Goal: Transaction & Acquisition: Purchase product/service

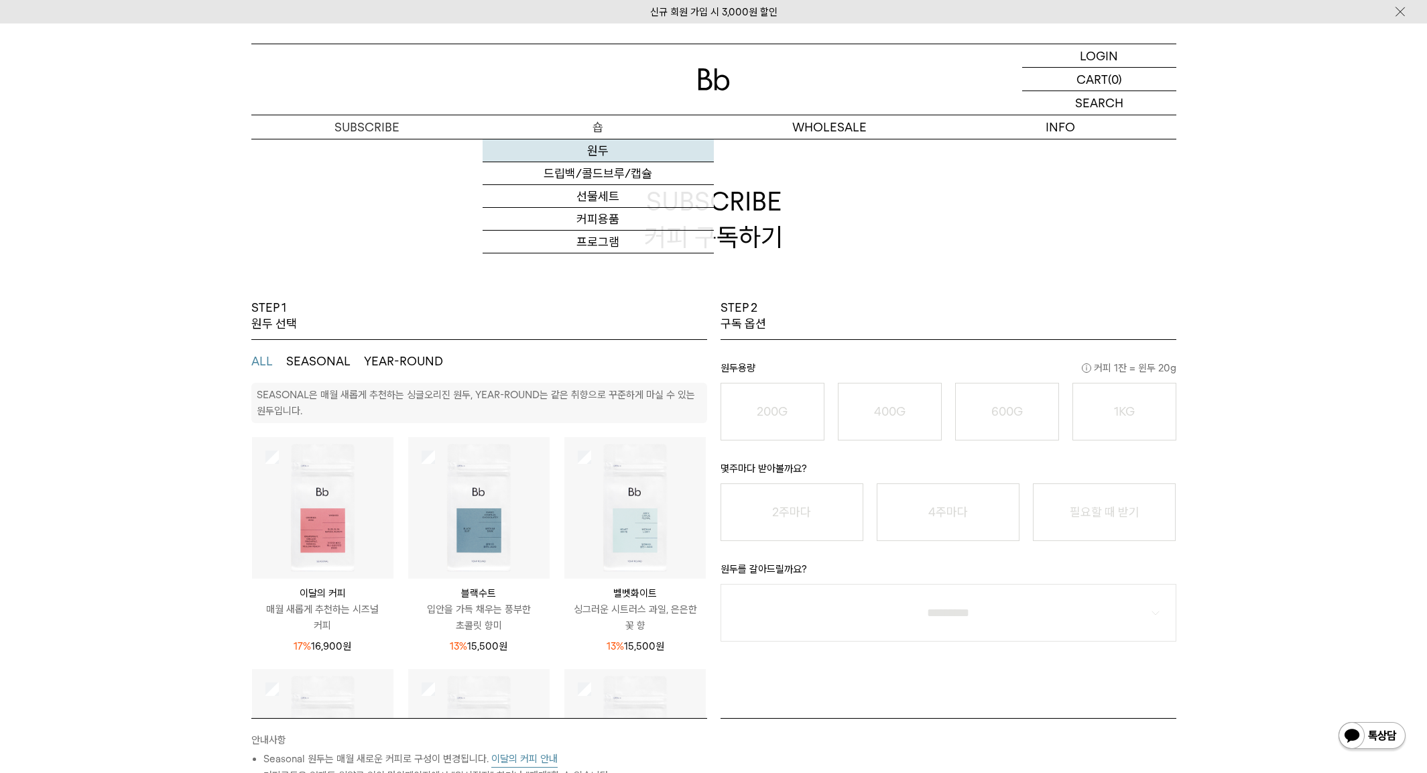
click at [595, 151] on link "원두" at bounding box center [598, 150] width 231 height 23
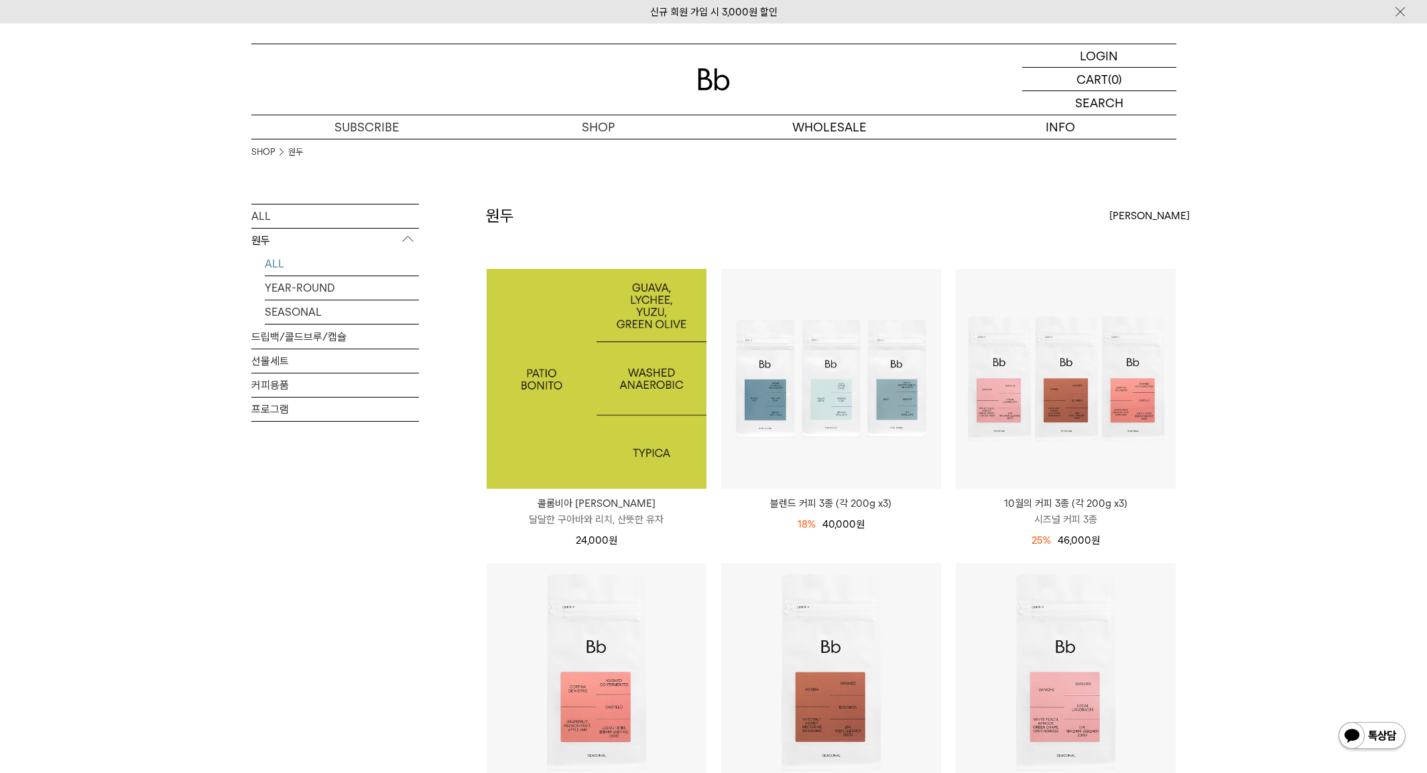
click at [617, 389] on img at bounding box center [597, 379] width 220 height 220
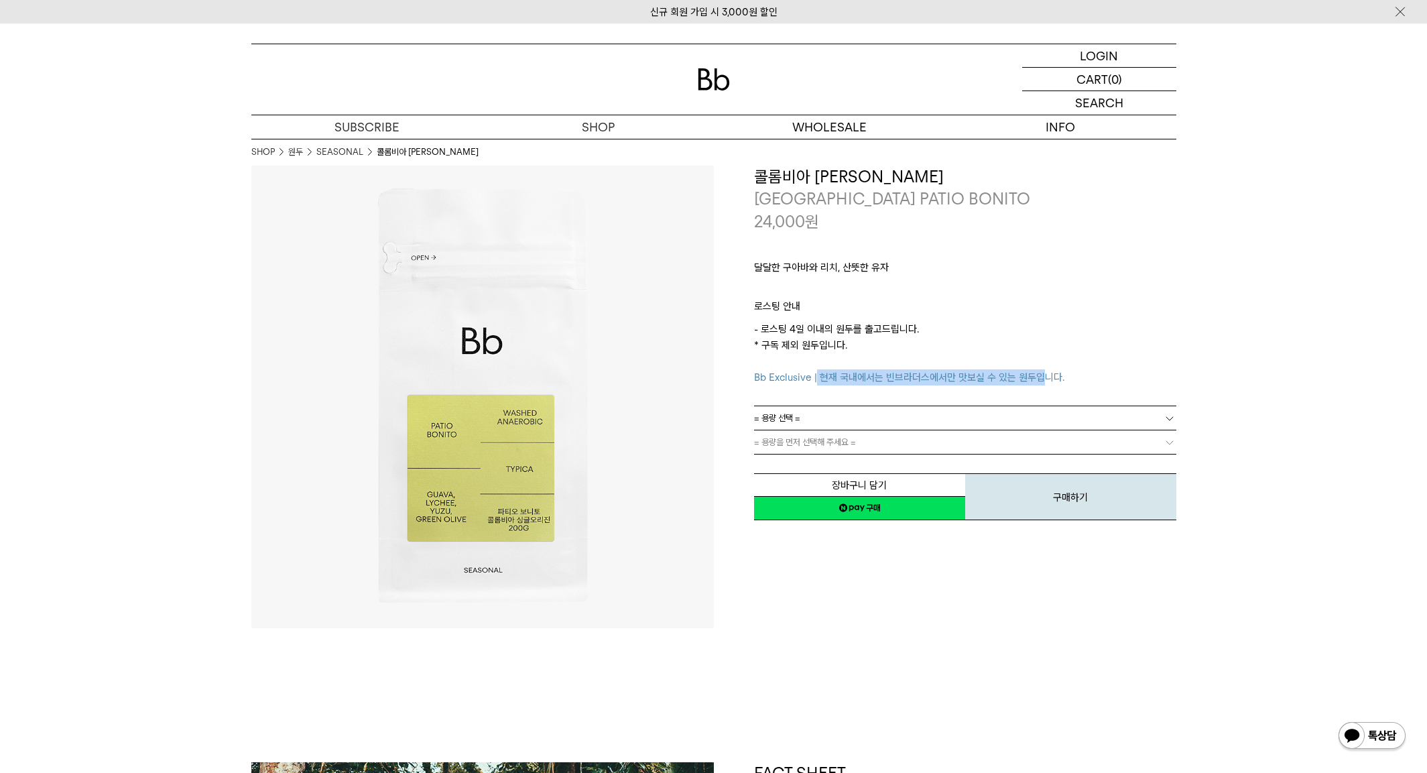
drag, startPoint x: 816, startPoint y: 375, endPoint x: 1040, endPoint y: 377, distance: 223.9
click at [1040, 377] on span "Bb Exclusive | 현재 국내에서는 빈브라더스에서만 맛보실 수 있는 원두입니다." at bounding box center [909, 377] width 310 height 12
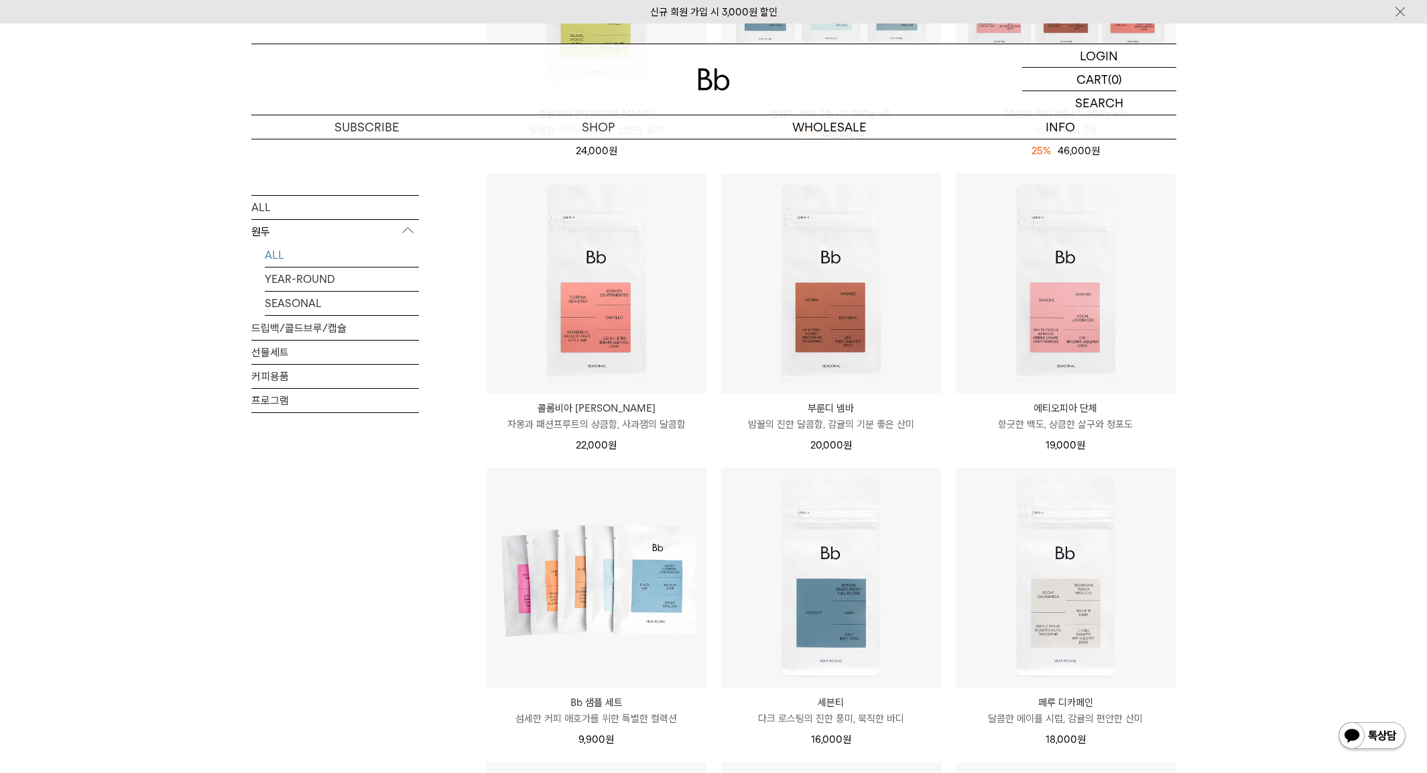
scroll to position [402, 0]
